Goal: Find specific page/section: Find specific page/section

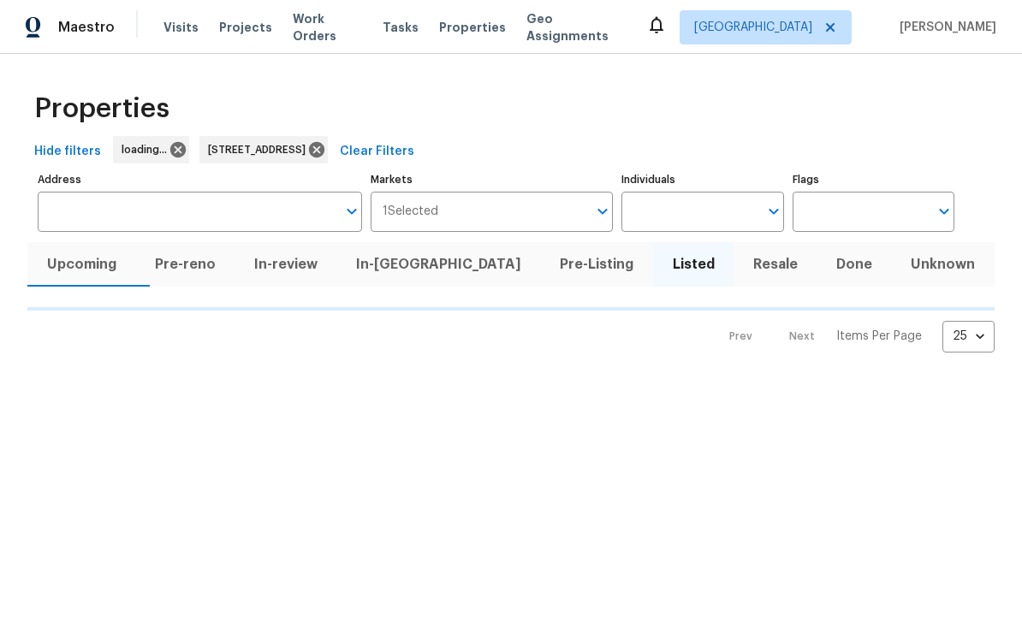
type input "[STREET_ADDRESS]"
click at [414, 146] on span "Clear Filters" at bounding box center [377, 151] width 74 height 21
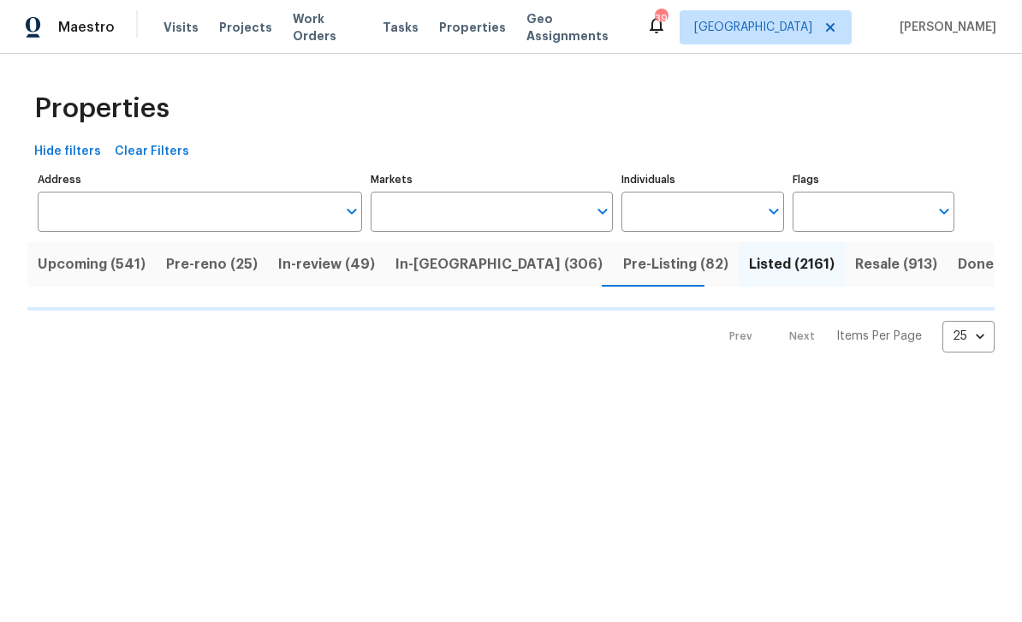
click at [217, 209] on input "Address" at bounding box center [187, 212] width 299 height 40
click at [180, 216] on input "Address" at bounding box center [187, 212] width 299 height 40
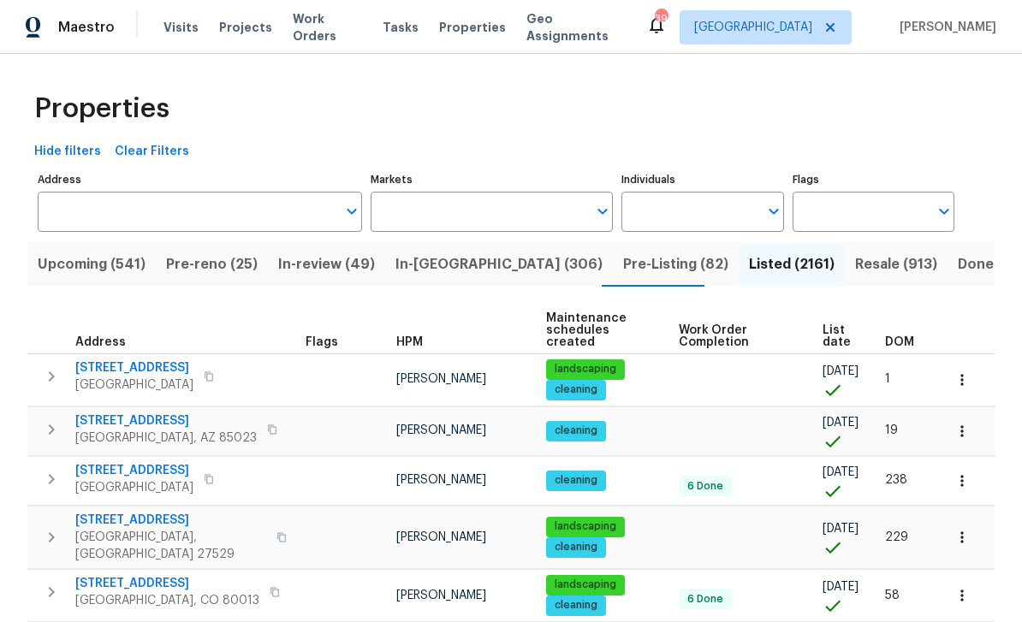
click at [197, 211] on input "Address" at bounding box center [187, 212] width 299 height 40
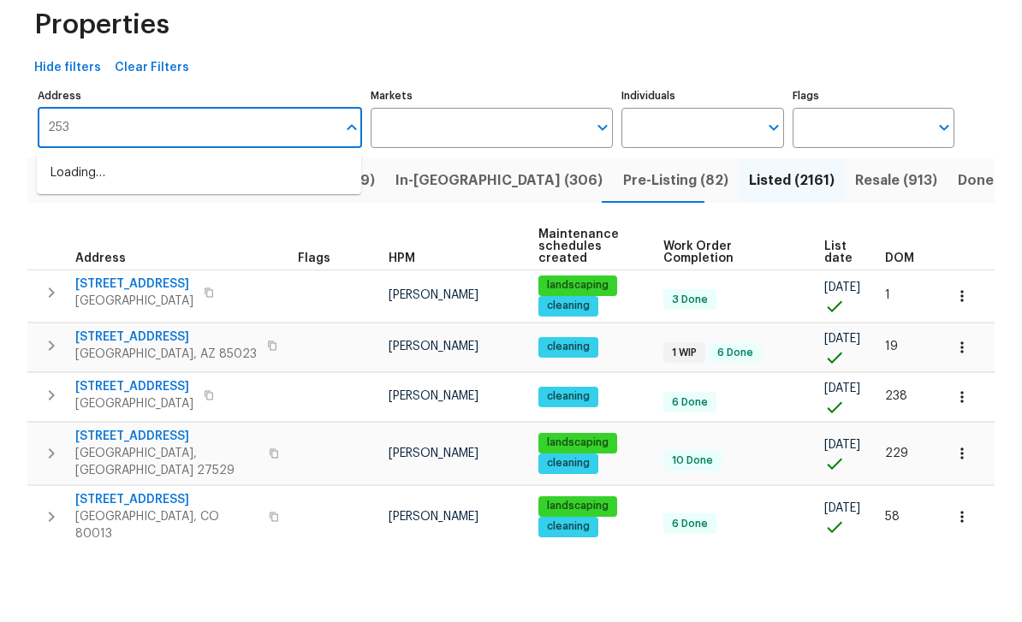
type input "253"
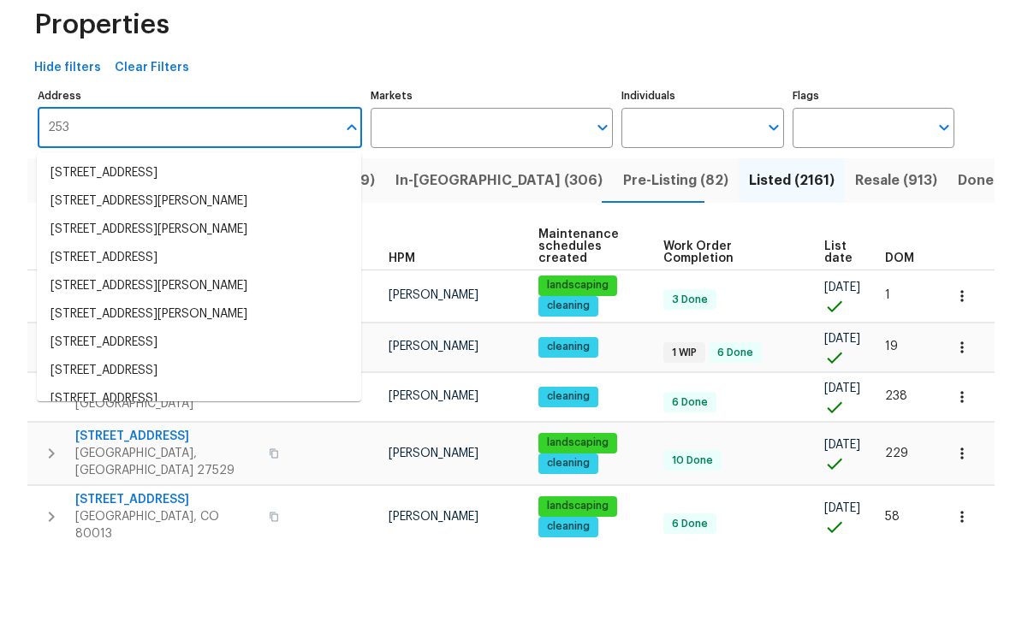
click at [209, 243] on li "[STREET_ADDRESS]" at bounding box center [199, 257] width 324 height 28
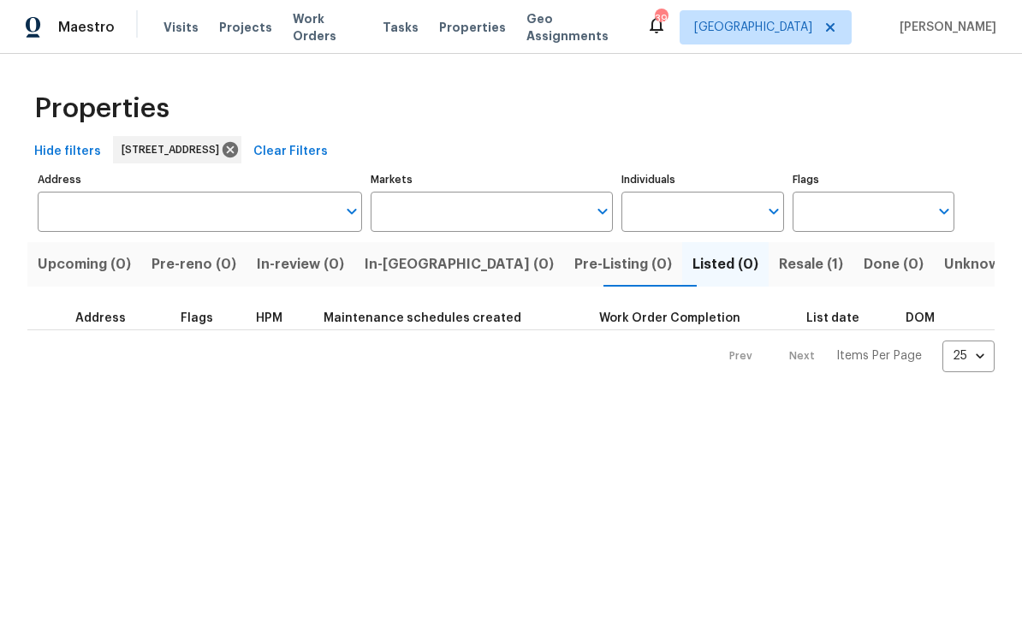
type input "[STREET_ADDRESS]"
click at [779, 275] on span "Resale (1)" at bounding box center [811, 265] width 64 height 24
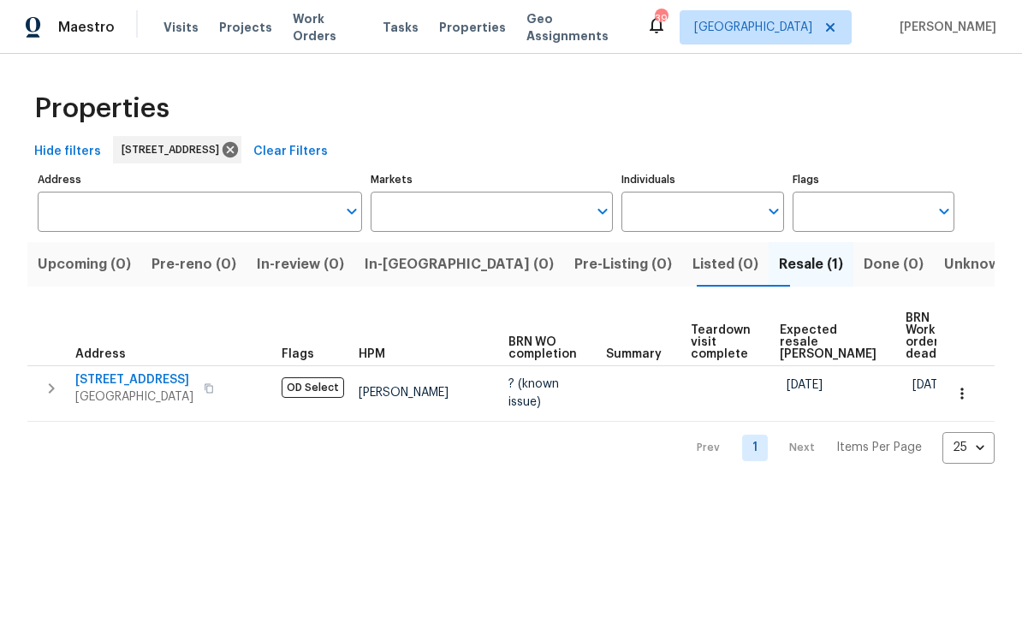
type input "[STREET_ADDRESS]"
click at [145, 372] on span "[STREET_ADDRESS]" at bounding box center [134, 380] width 118 height 17
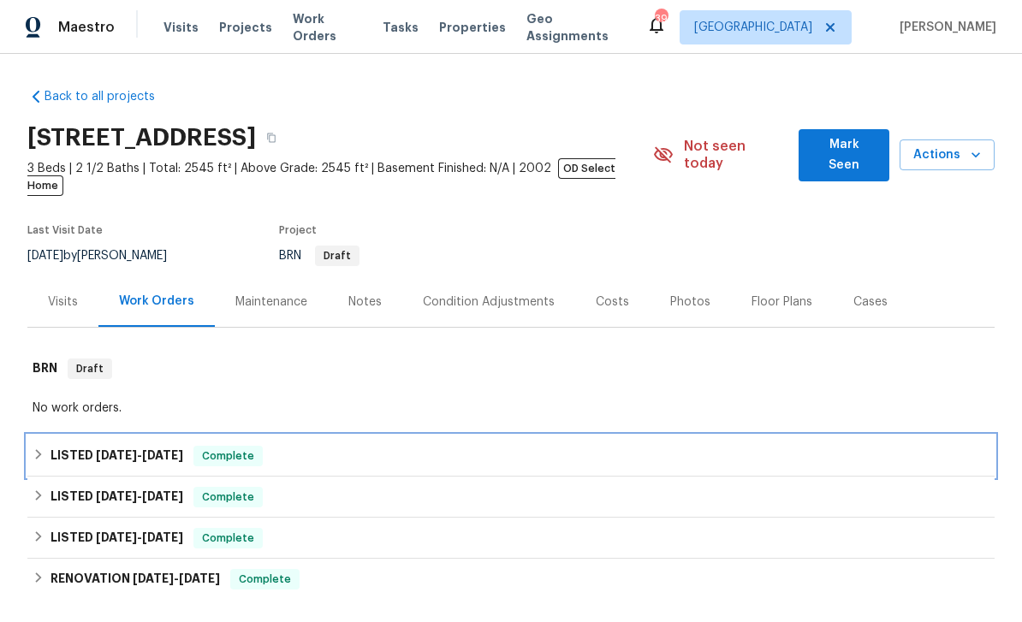
click at [243, 448] on span "Complete" at bounding box center [228, 456] width 66 height 17
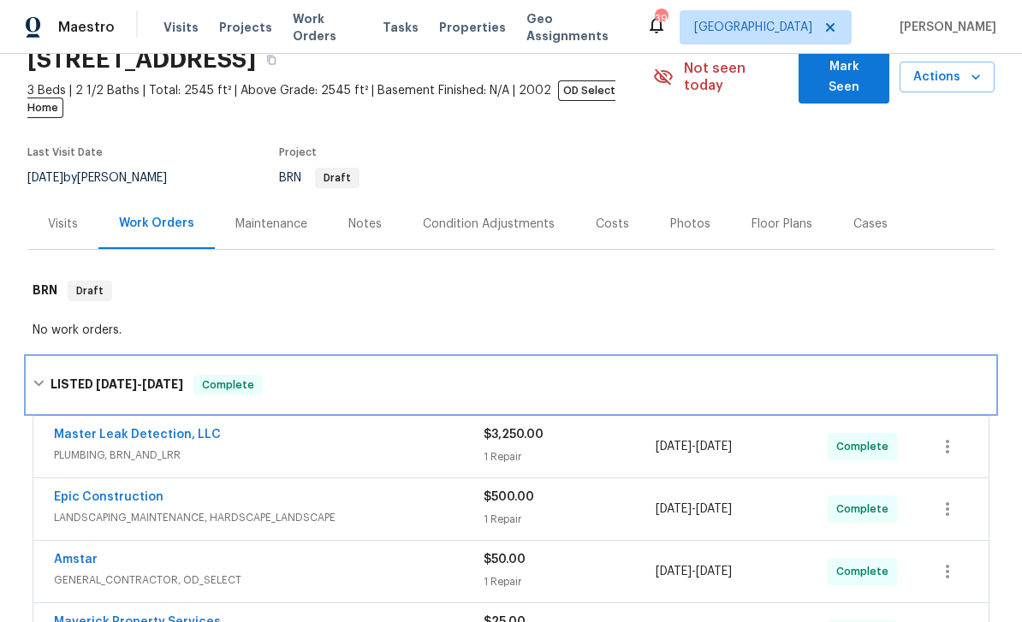
scroll to position [68, 0]
